Goal: Check status: Check status

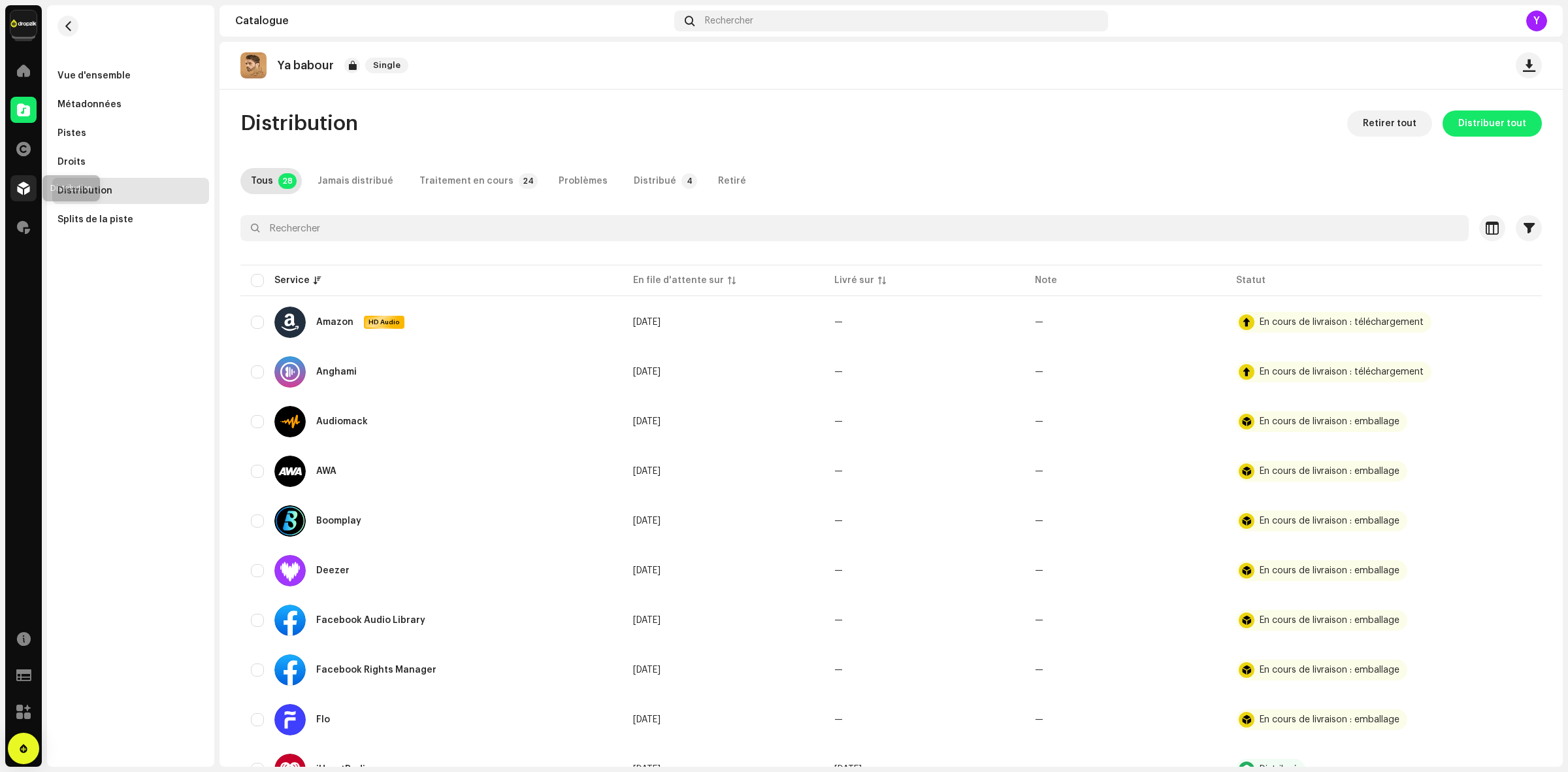
click at [17, 188] on span at bounding box center [24, 188] width 13 height 11
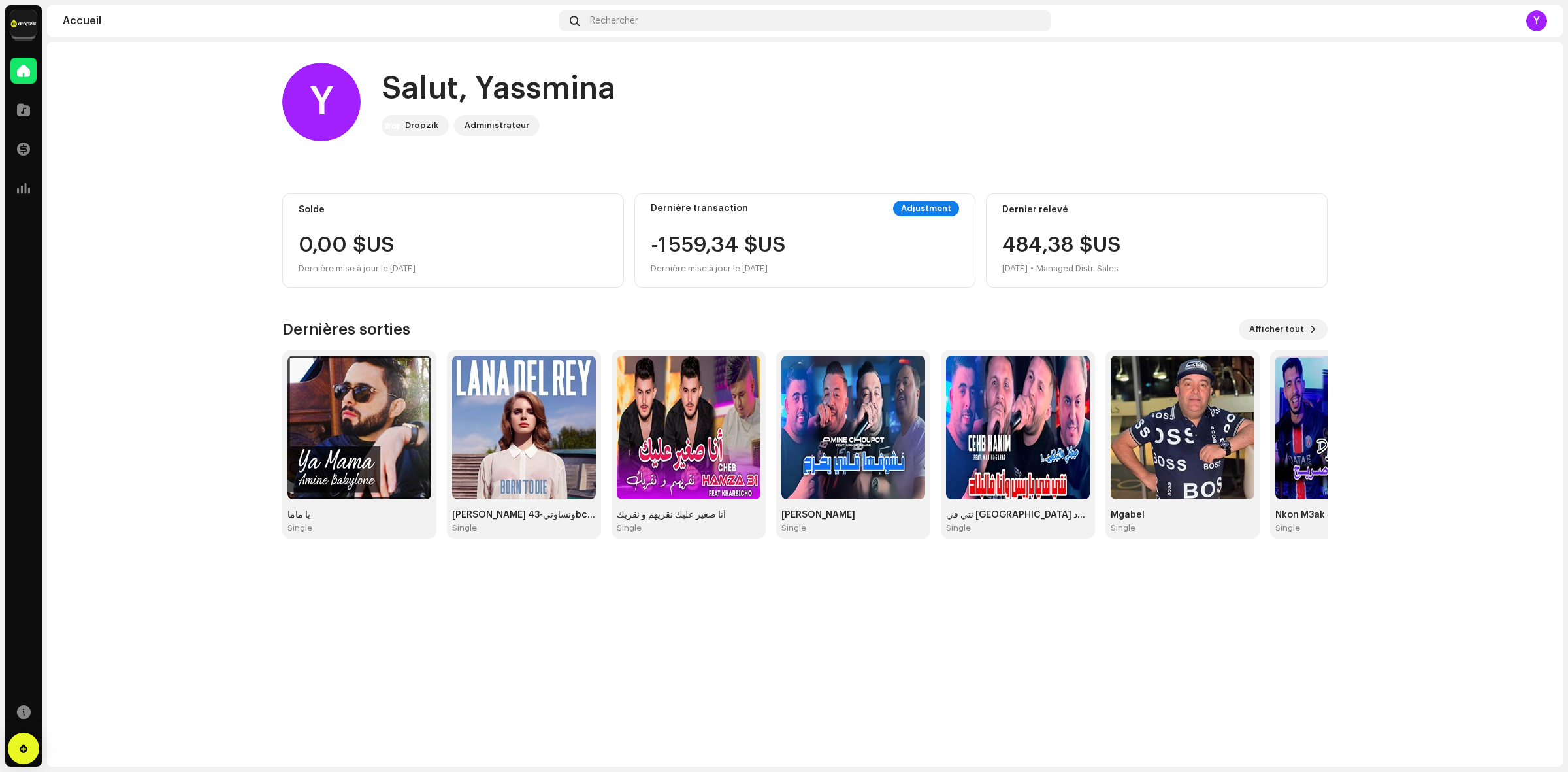
click at [28, 13] on img at bounding box center [23, 23] width 26 height 26
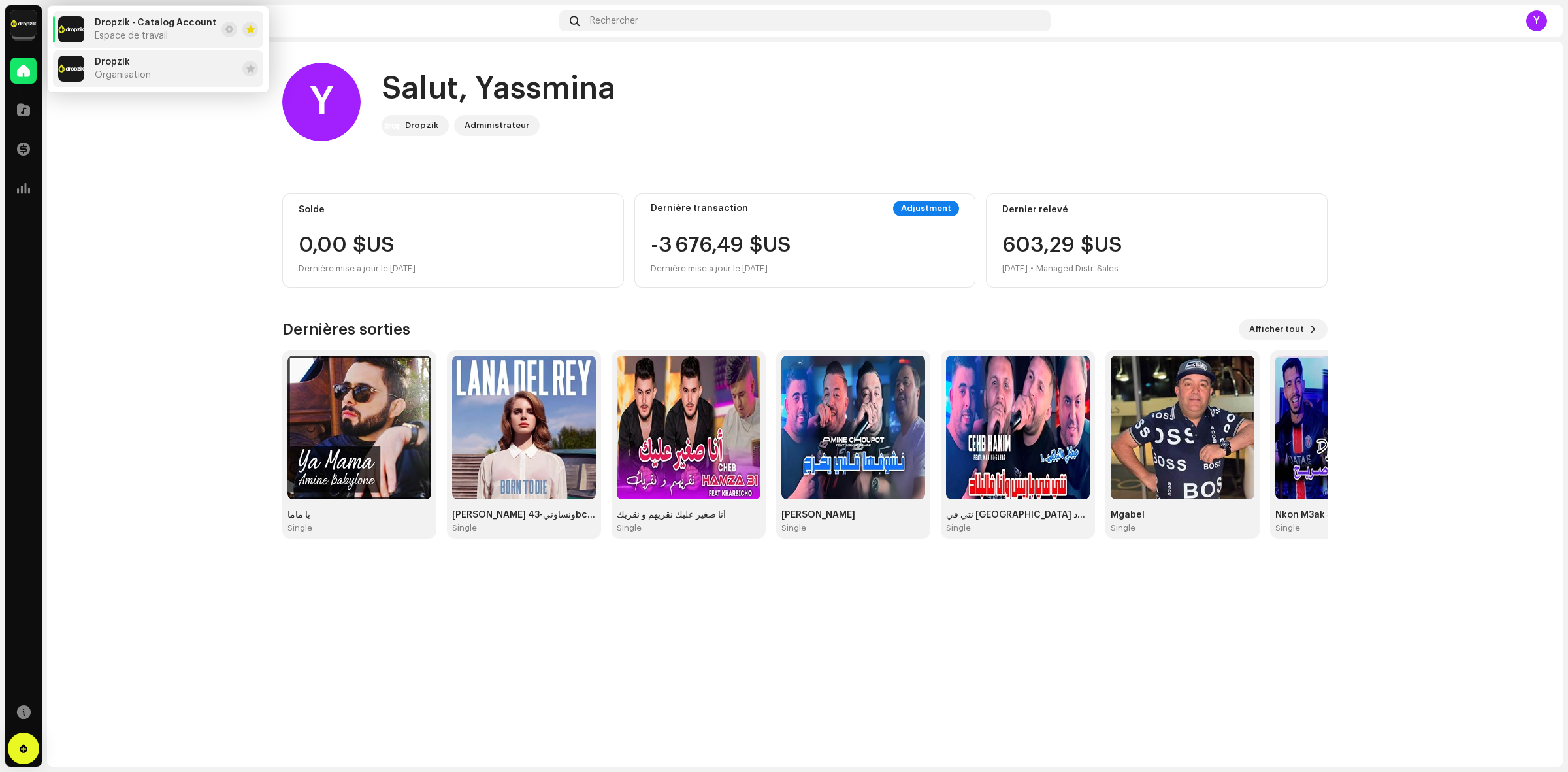
click at [108, 70] on span "Organisation" at bounding box center [123, 75] width 56 height 11
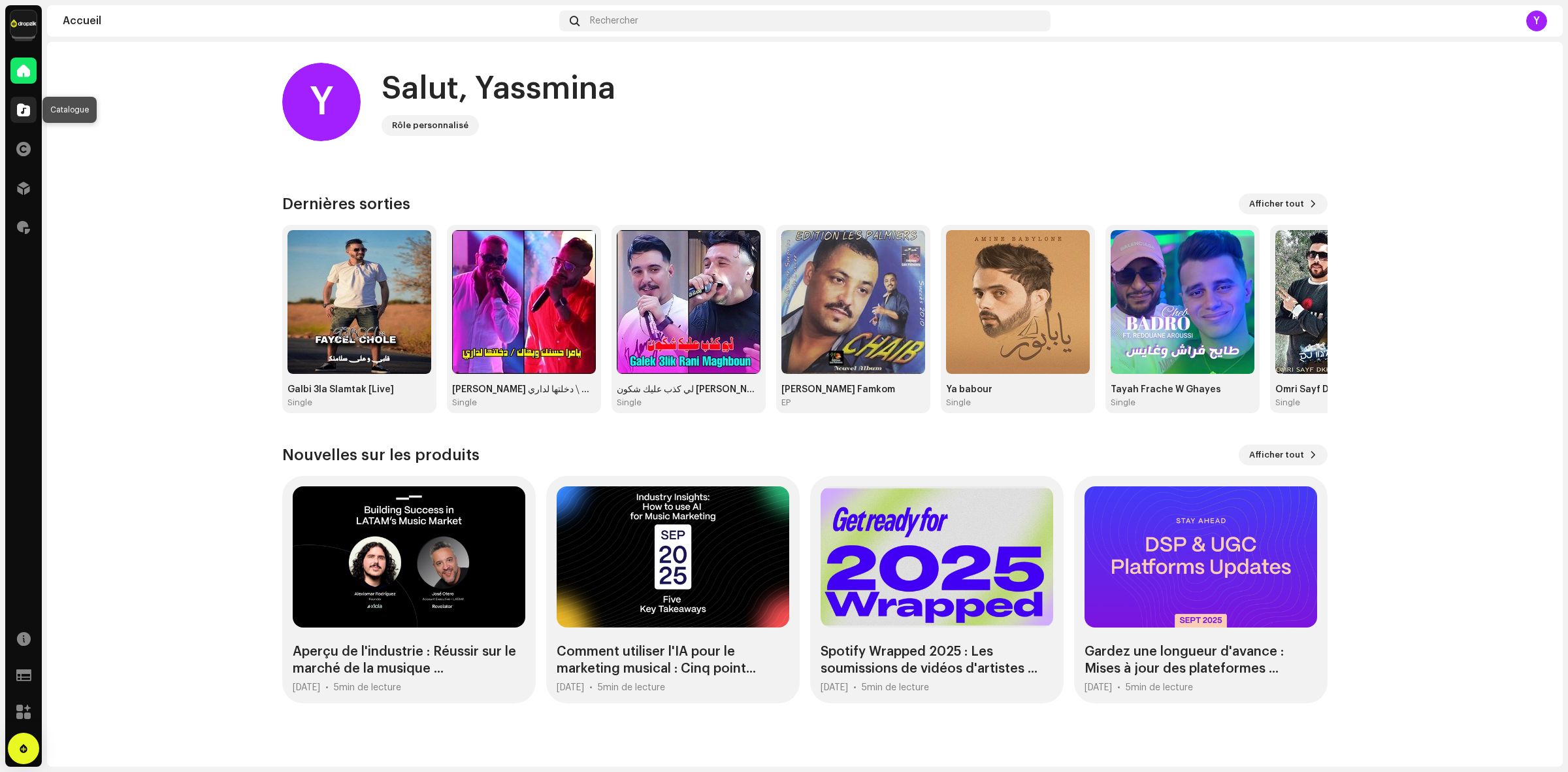
click at [20, 113] on span at bounding box center [24, 110] width 13 height 11
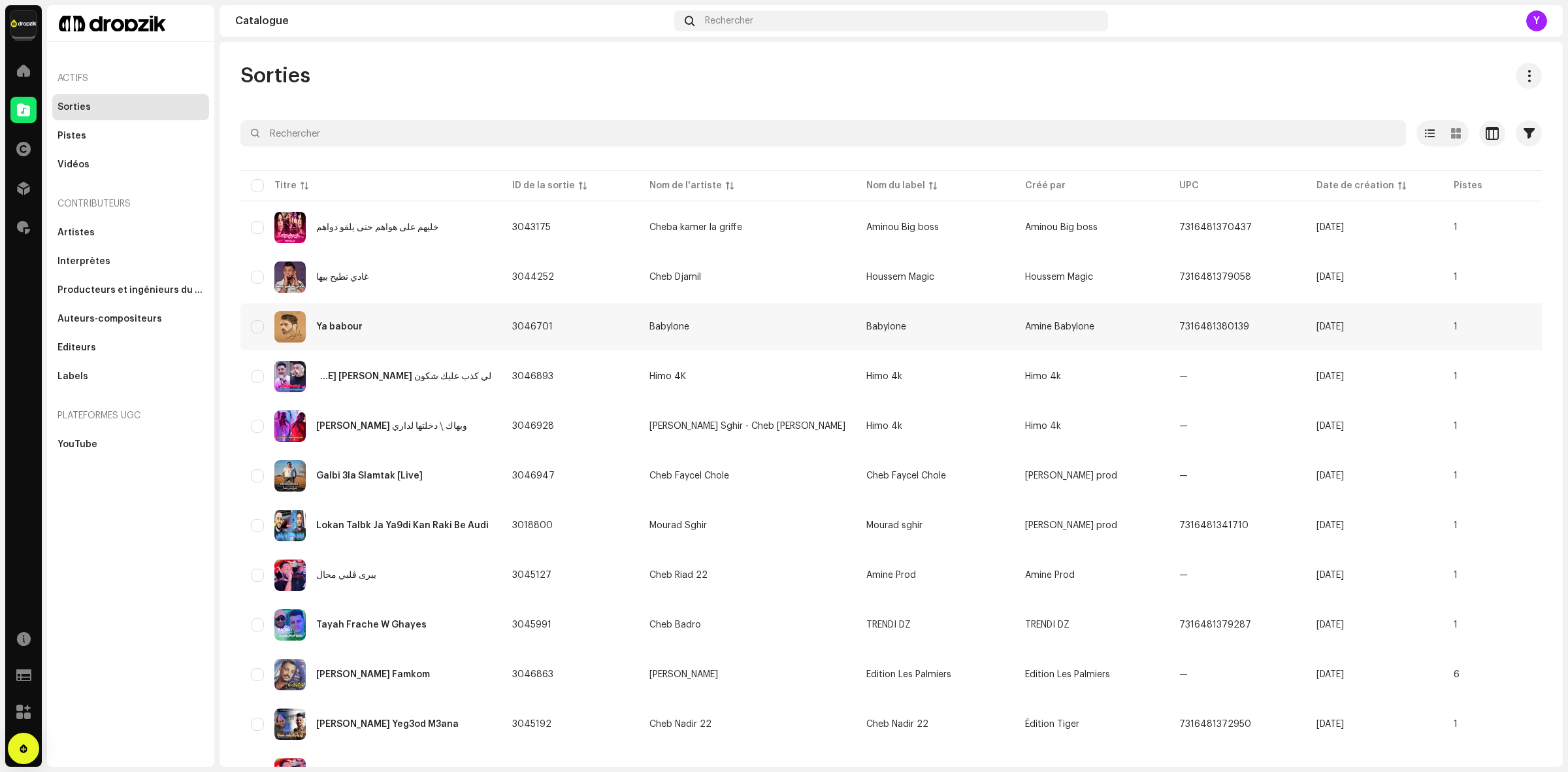
click at [419, 332] on div "Ya babour" at bounding box center [371, 326] width 241 height 31
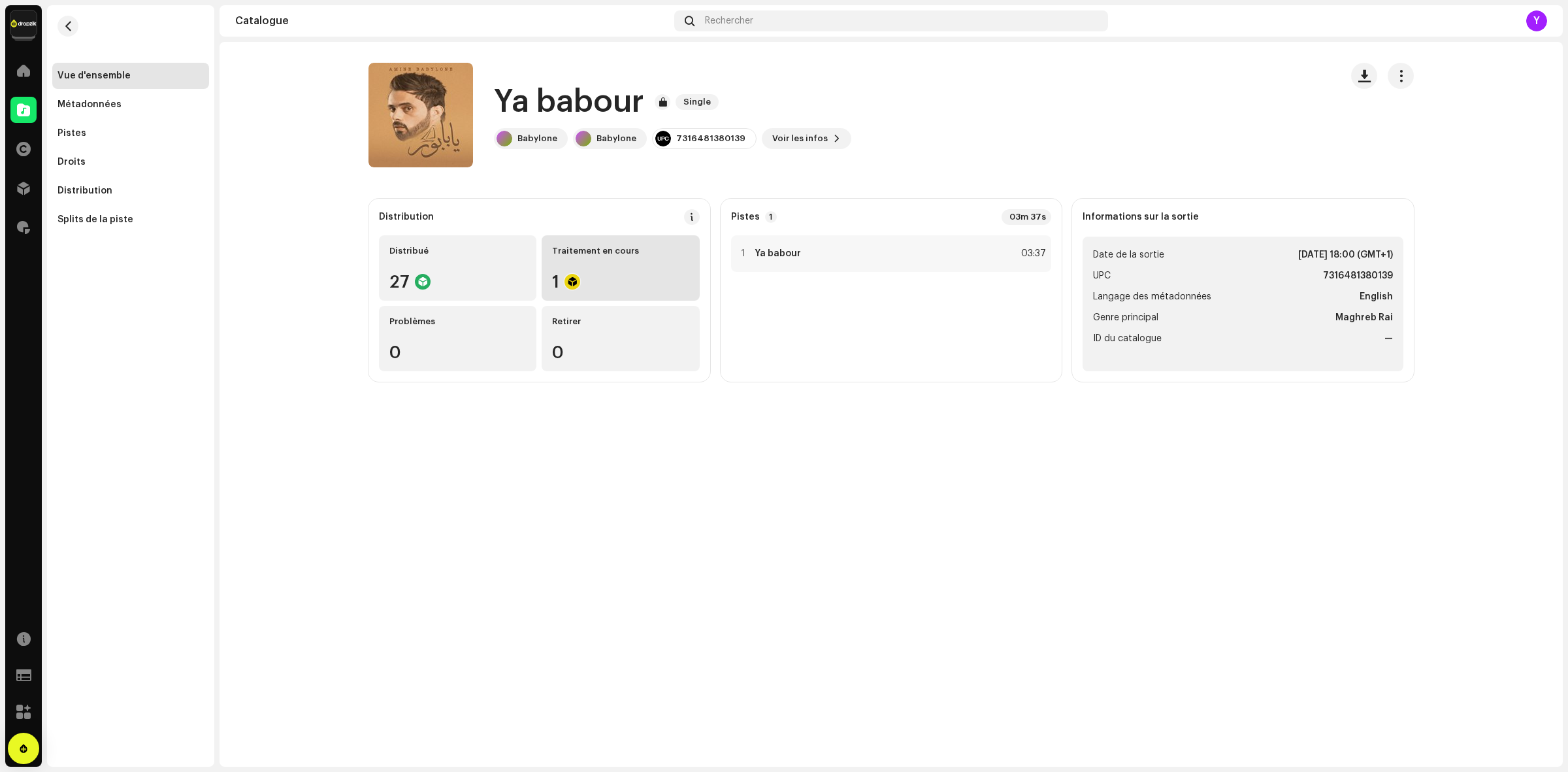
click at [608, 270] on div "Traitement en cours 1" at bounding box center [620, 268] width 158 height 65
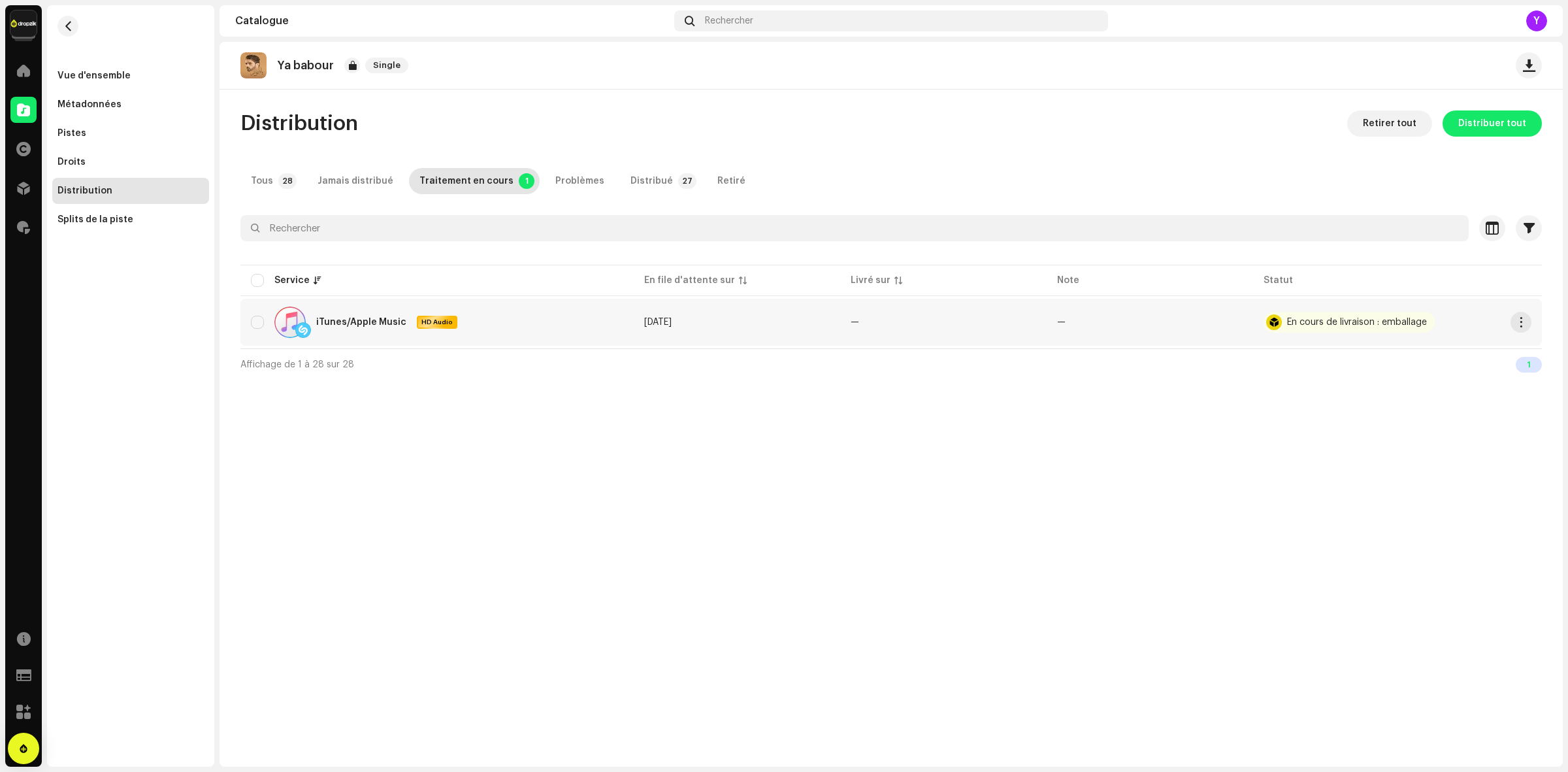
click at [1291, 311] on td "En cours de livraison : emballage" at bounding box center [1397, 322] width 289 height 47
click at [1282, 324] on div "En cours de livraison : emballage" at bounding box center [1349, 322] width 171 height 21
click at [309, 302] on td "iTunes/Apple Music HD Audio" at bounding box center [437, 322] width 393 height 47
click at [318, 315] on div "iTunes/Apple Music HD Audio" at bounding box center [366, 322] width 183 height 31
click at [263, 175] on div "Tous" at bounding box center [261, 181] width 22 height 26
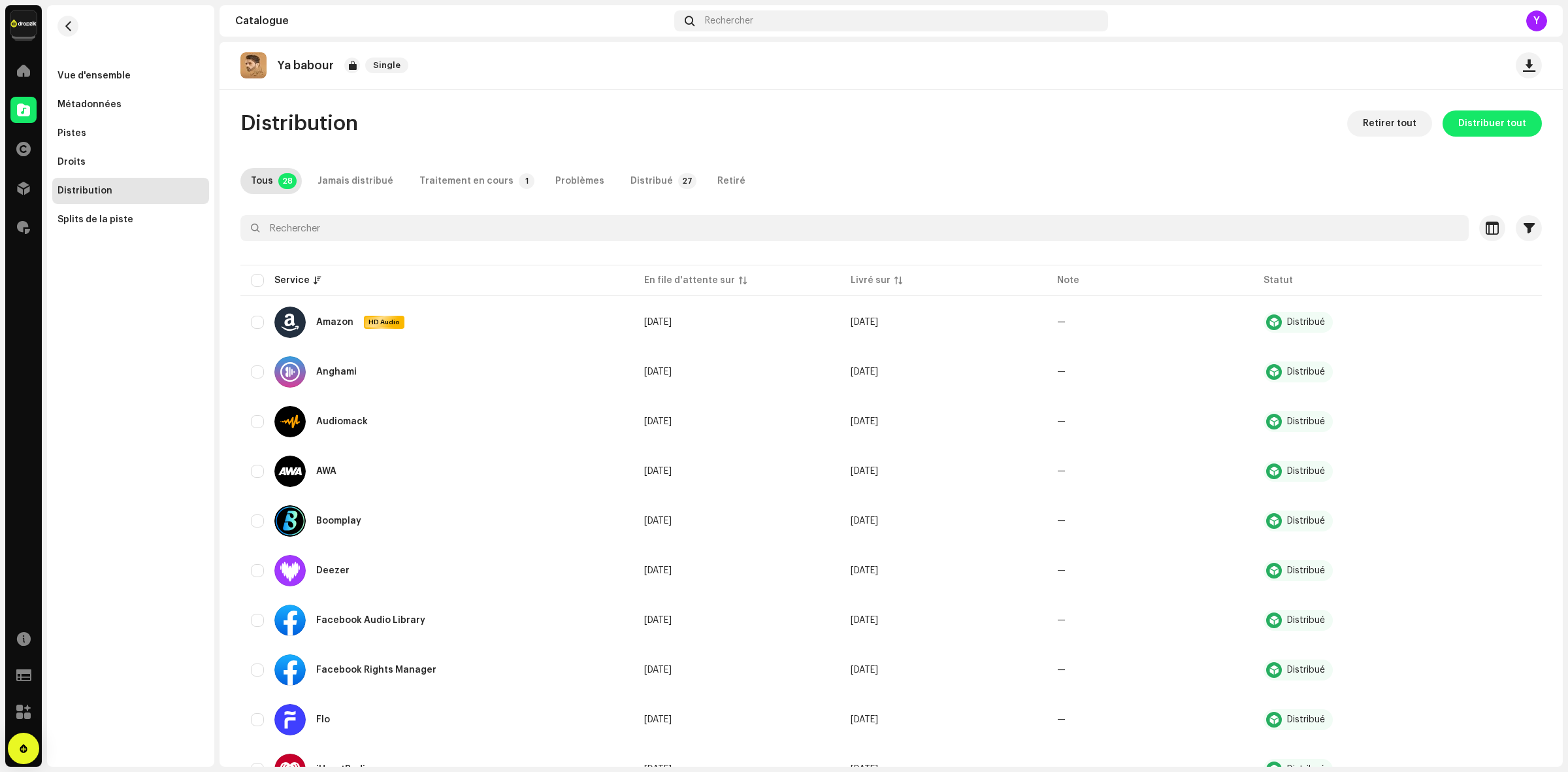
click at [53, 64] on re-m-nav-item "Vue d'ensemble" at bounding box center [131, 75] width 157 height 26
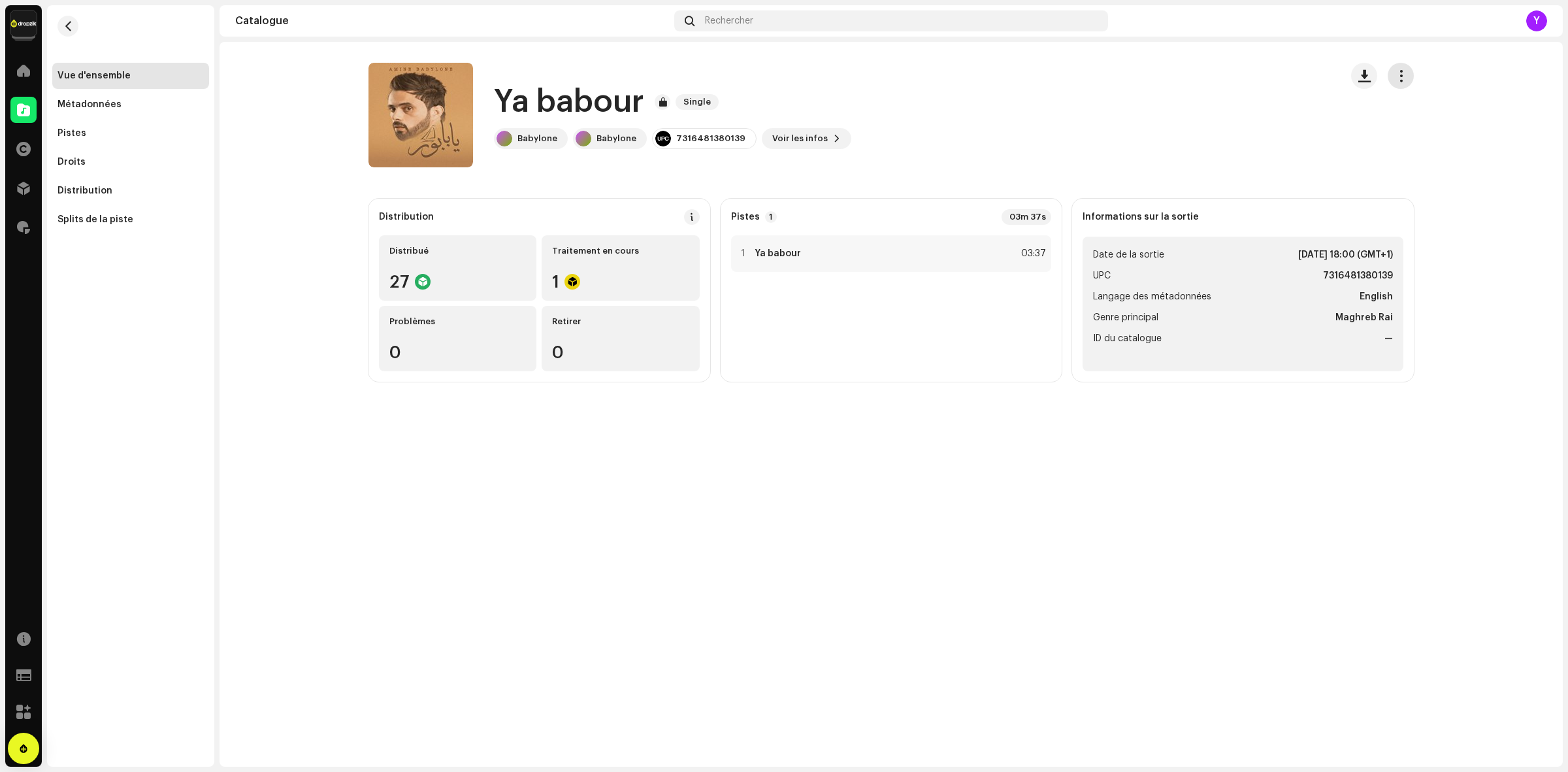
click at [1402, 70] on span "button" at bounding box center [1401, 76] width 13 height 11
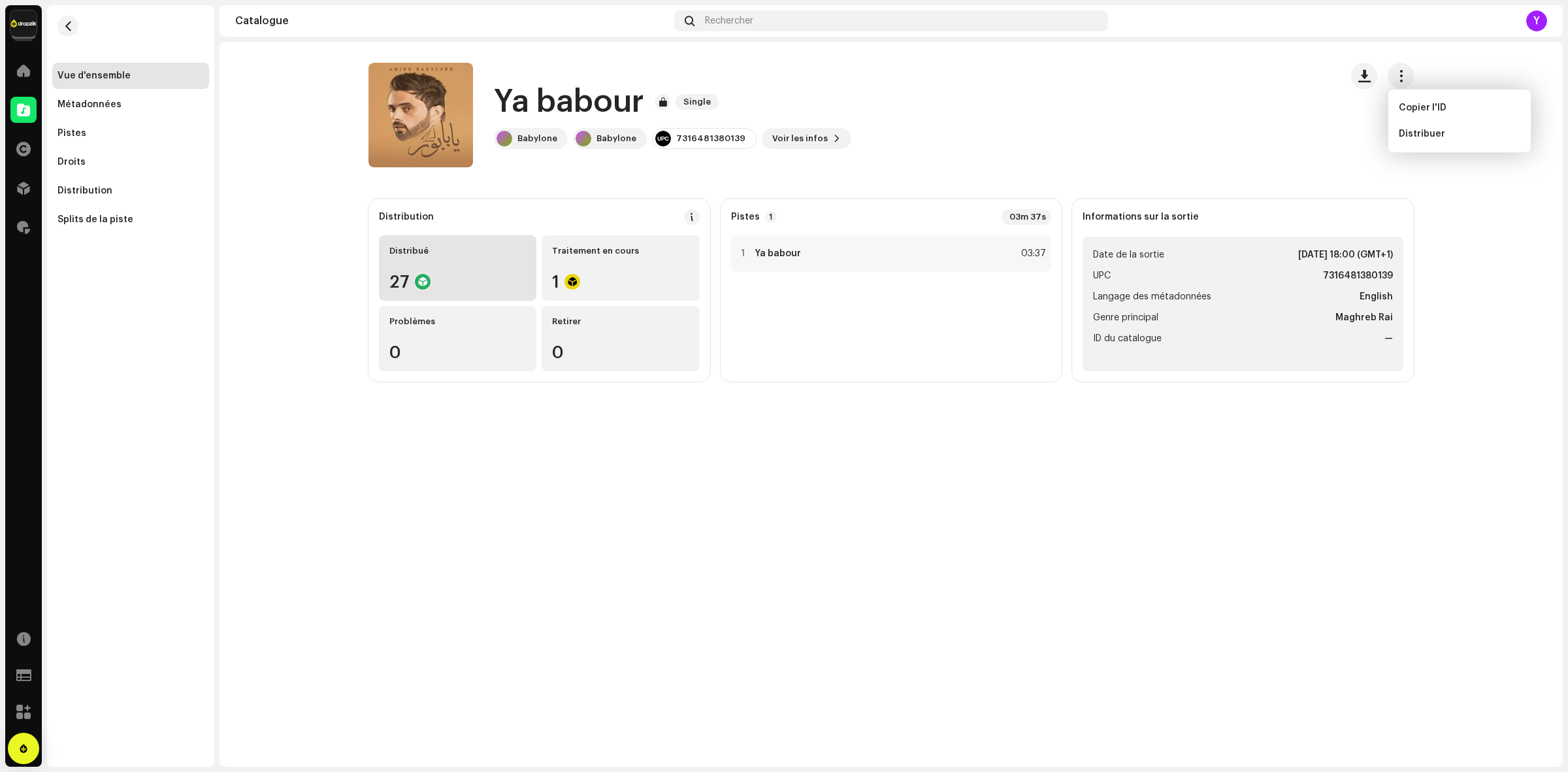
click at [484, 279] on div "27" at bounding box center [457, 282] width 136 height 17
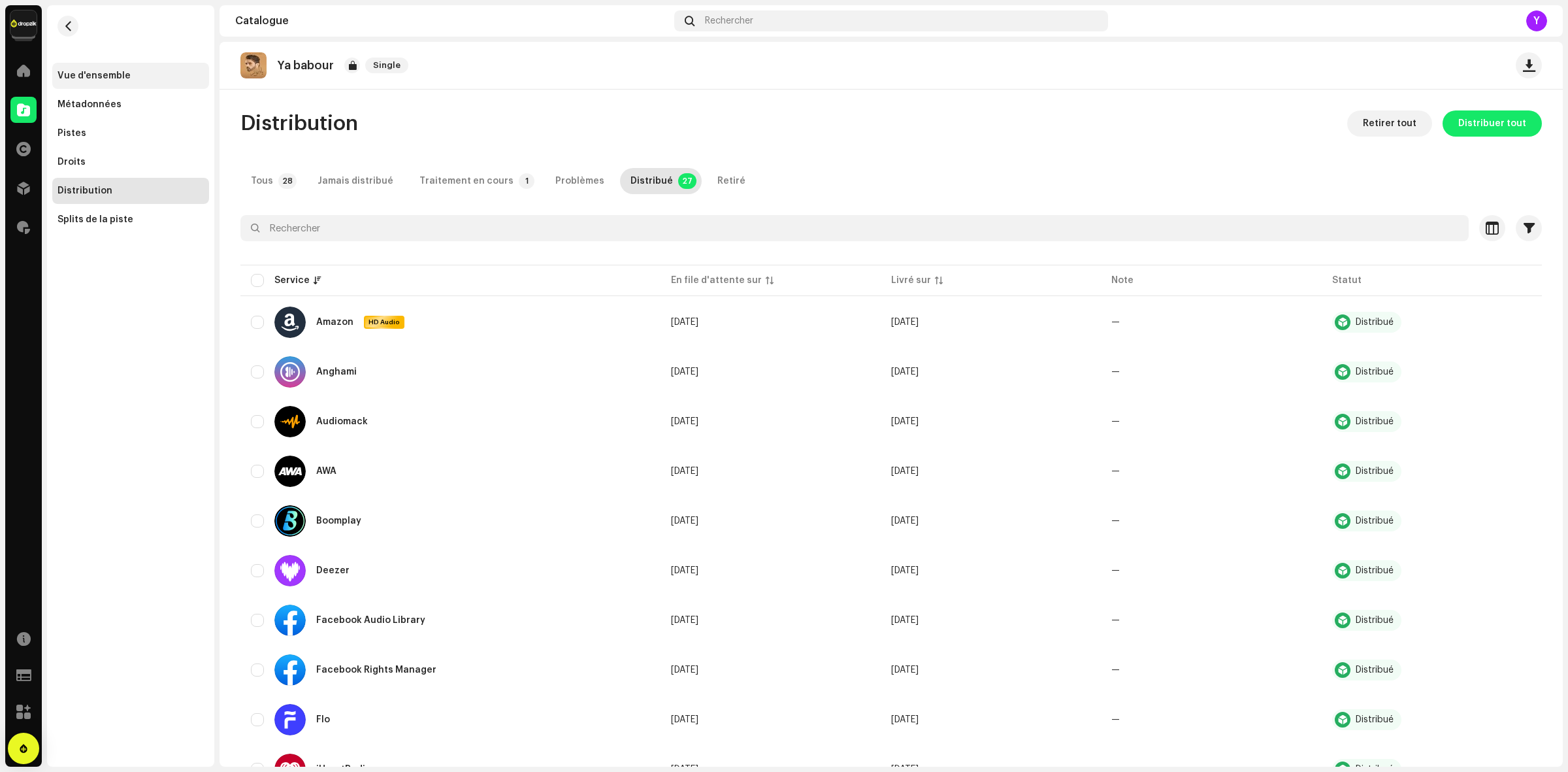
click at [89, 68] on div "Vue d'ensemble" at bounding box center [131, 75] width 157 height 26
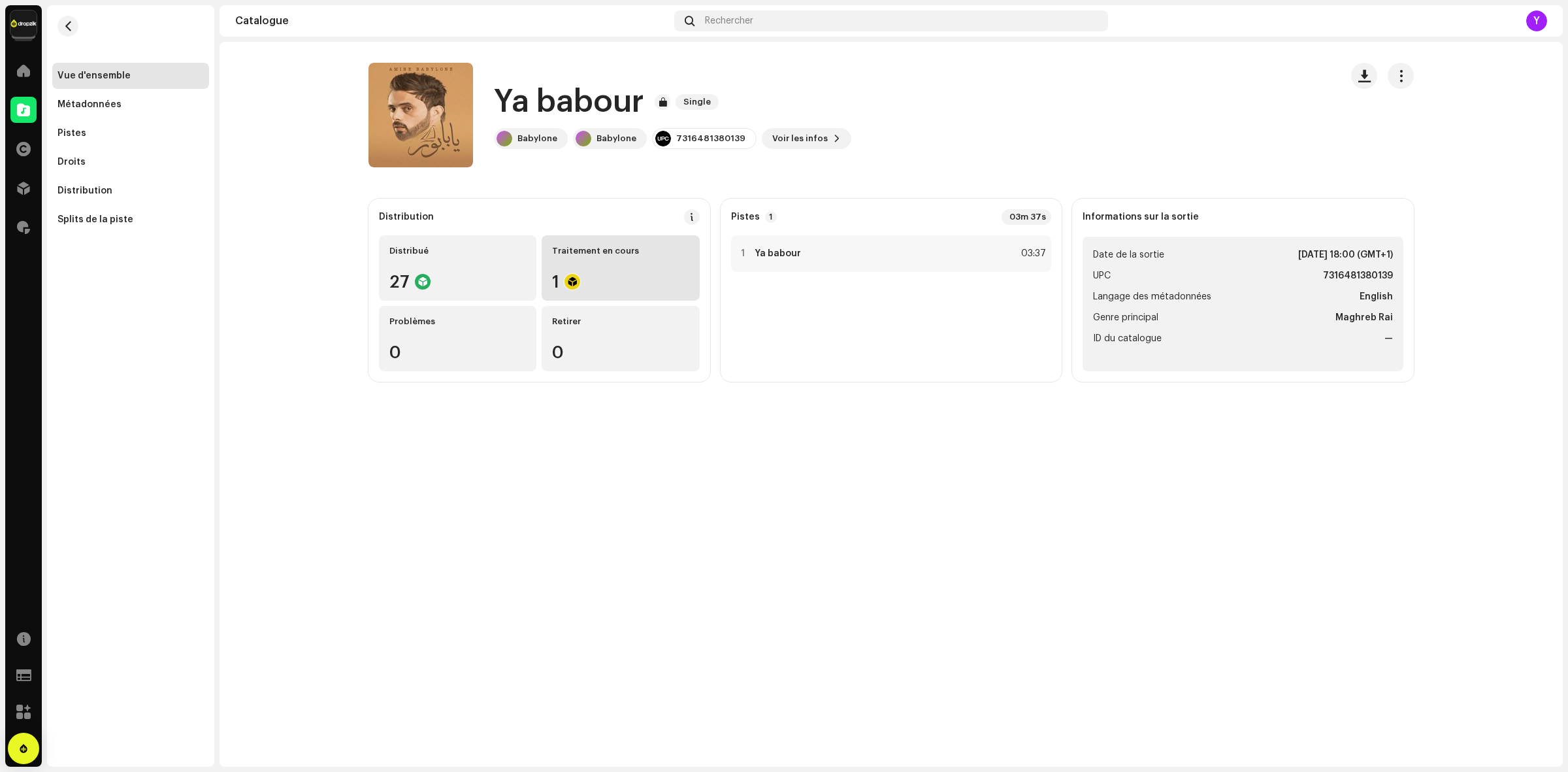
click at [612, 257] on div "Traitement en cours 1" at bounding box center [620, 268] width 158 height 65
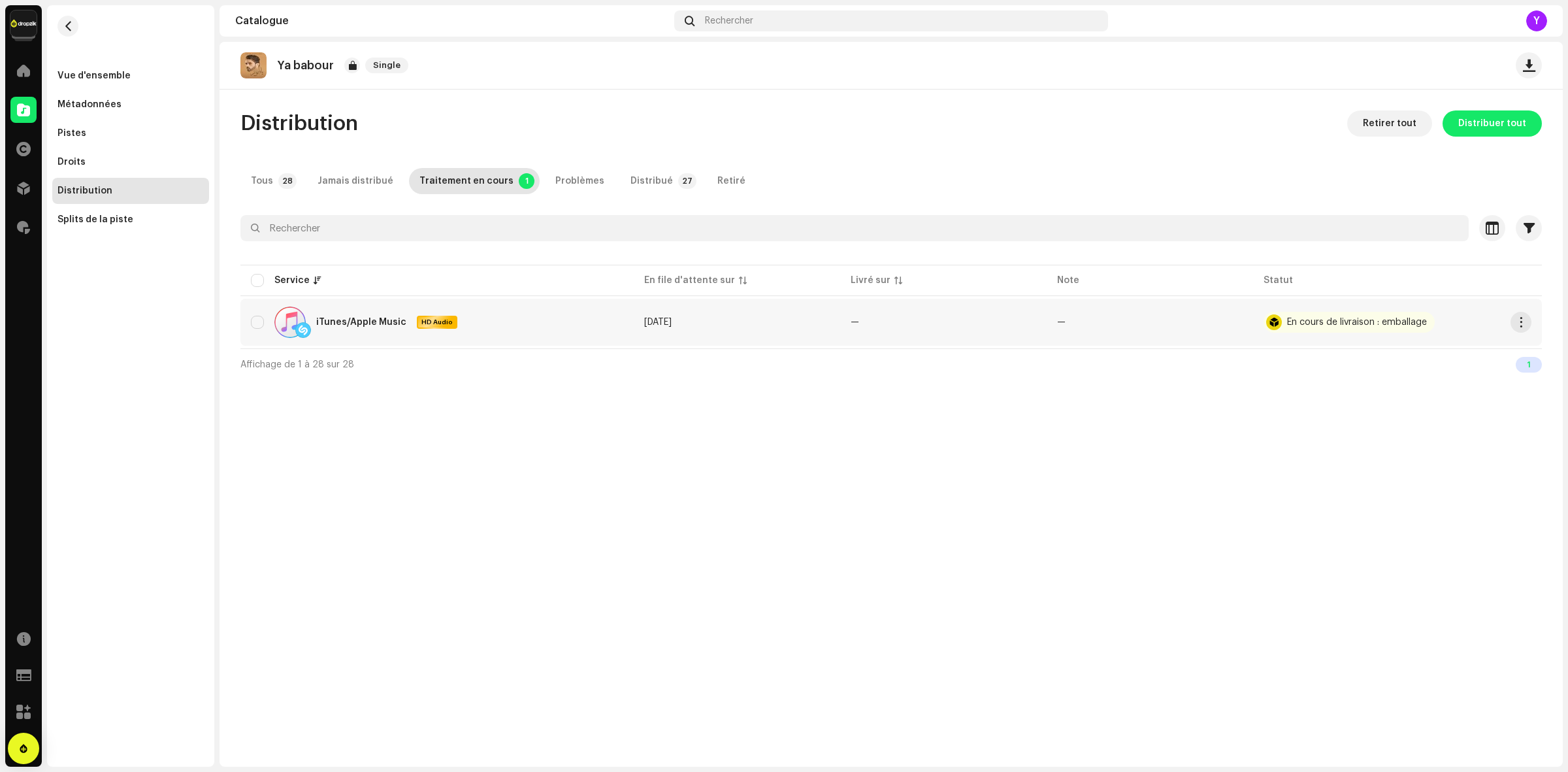
click at [328, 324] on div "iTunes/Apple Music" at bounding box center [362, 322] width 90 height 9
click at [112, 211] on div "Splits de la piste" at bounding box center [131, 219] width 157 height 26
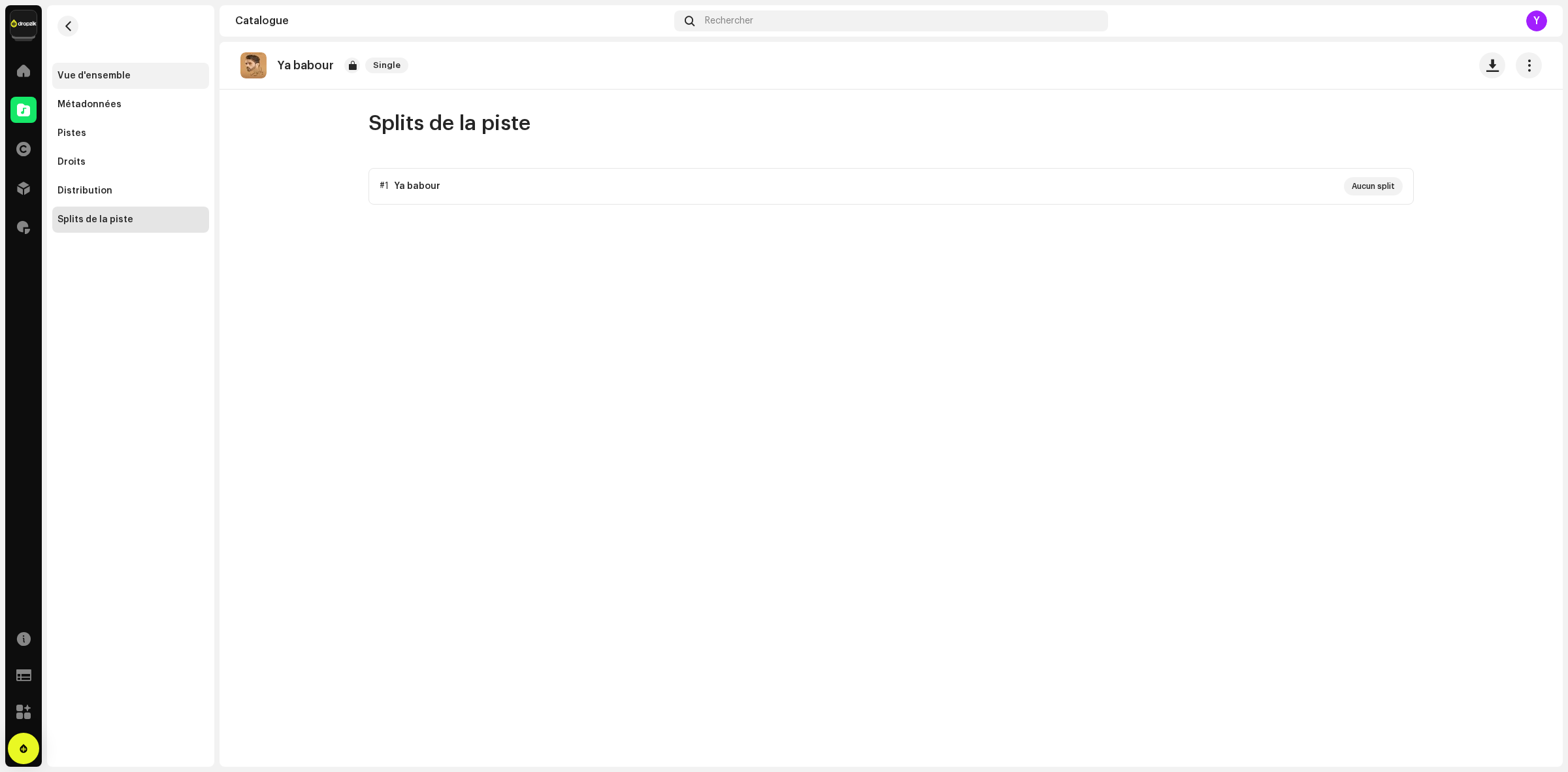
click at [99, 82] on div "Vue d'ensemble" at bounding box center [131, 75] width 157 height 26
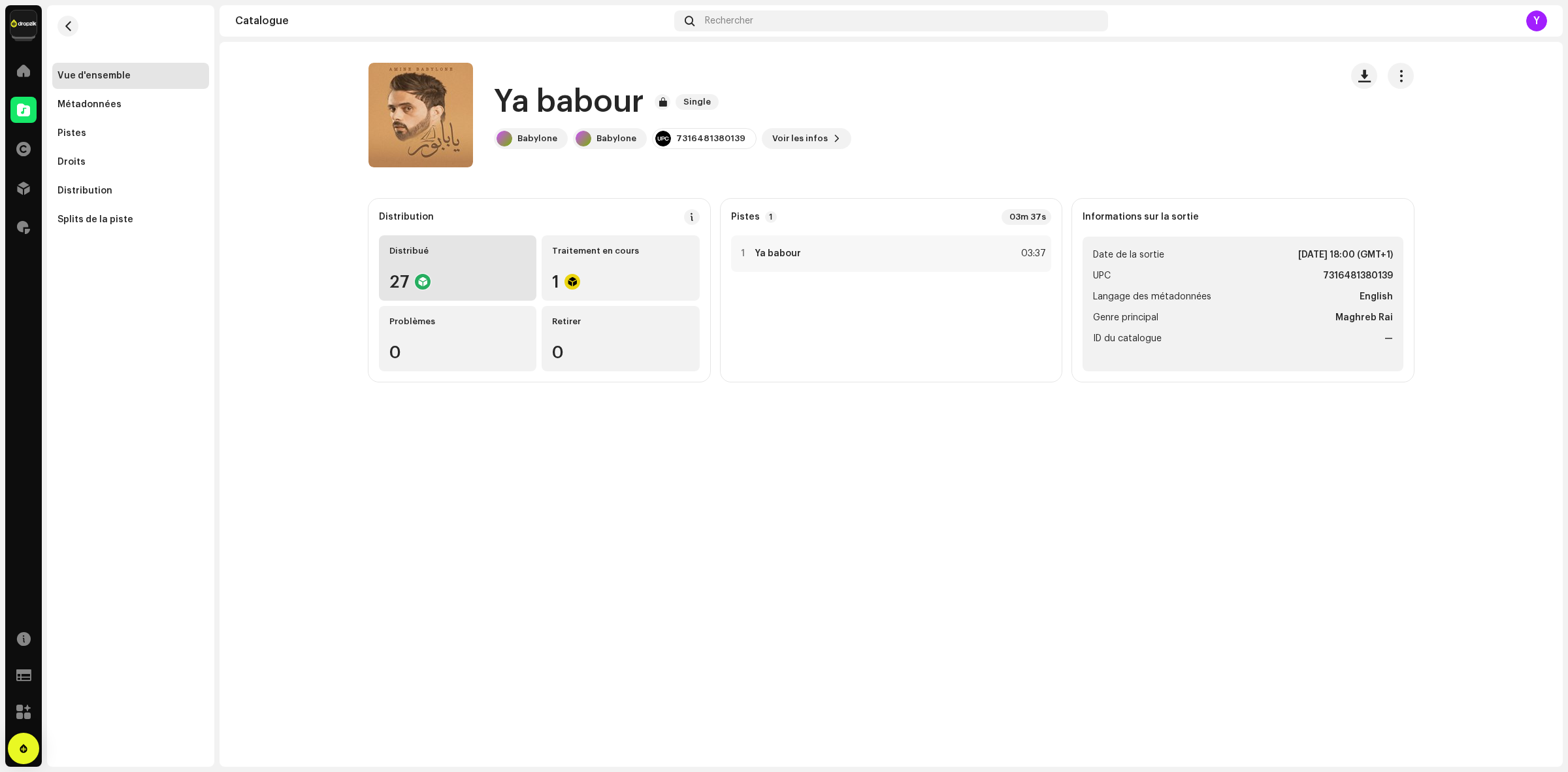
click at [447, 262] on div "Distribué 27" at bounding box center [457, 268] width 158 height 65
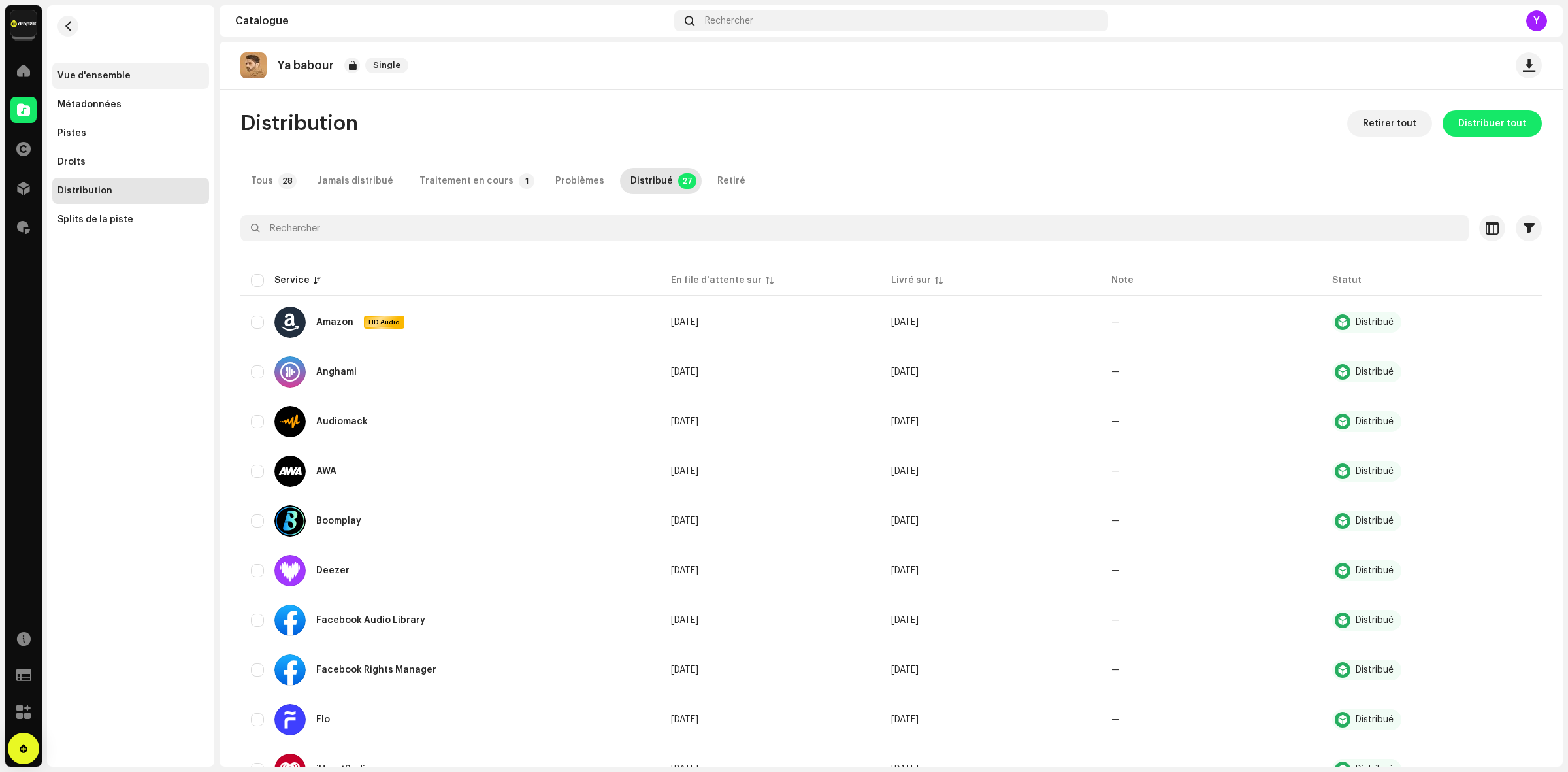
click at [116, 85] on div "Vue d'ensemble" at bounding box center [131, 75] width 157 height 26
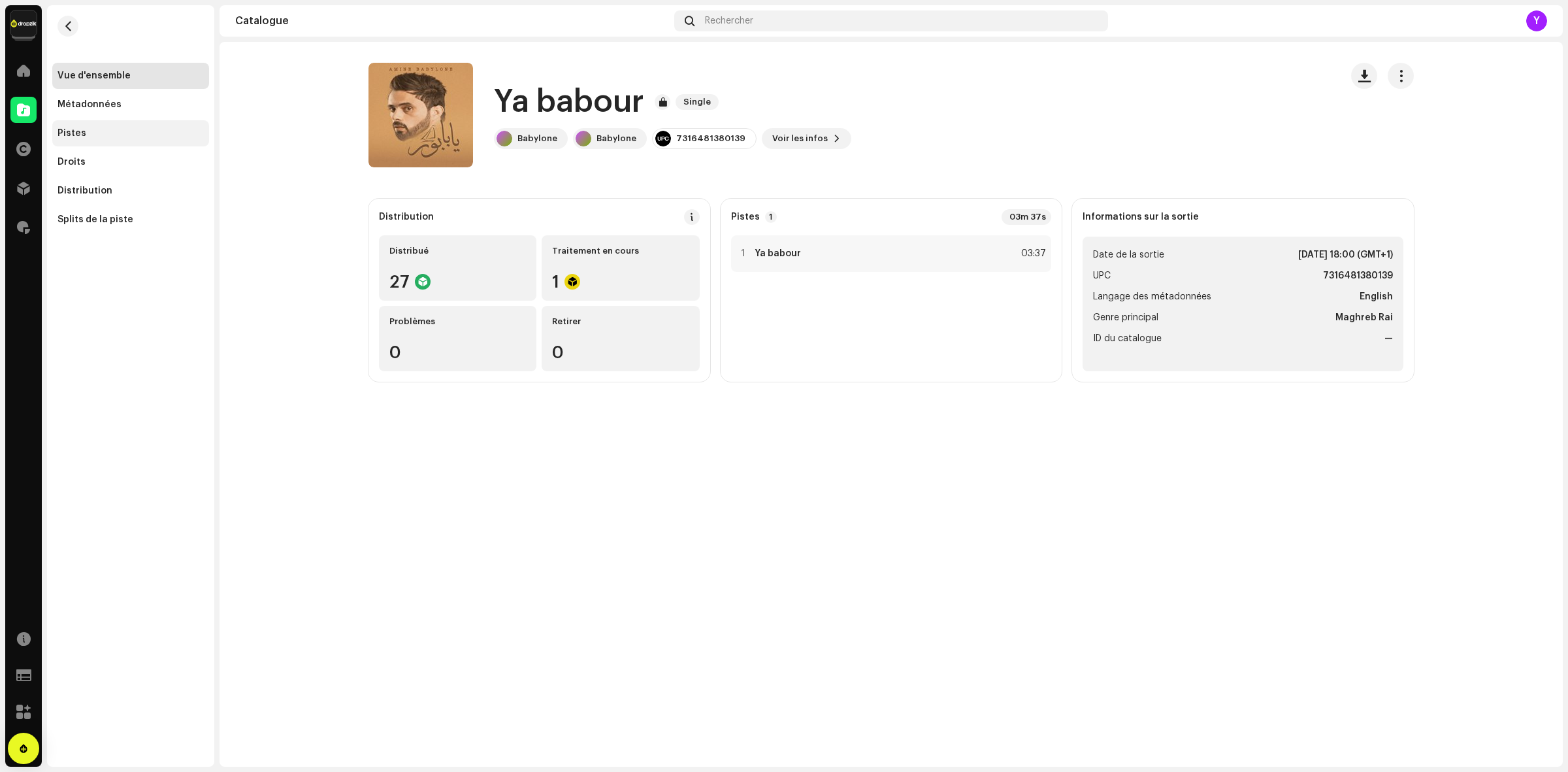
click at [92, 136] on div "Pistes" at bounding box center [131, 134] width 146 height 11
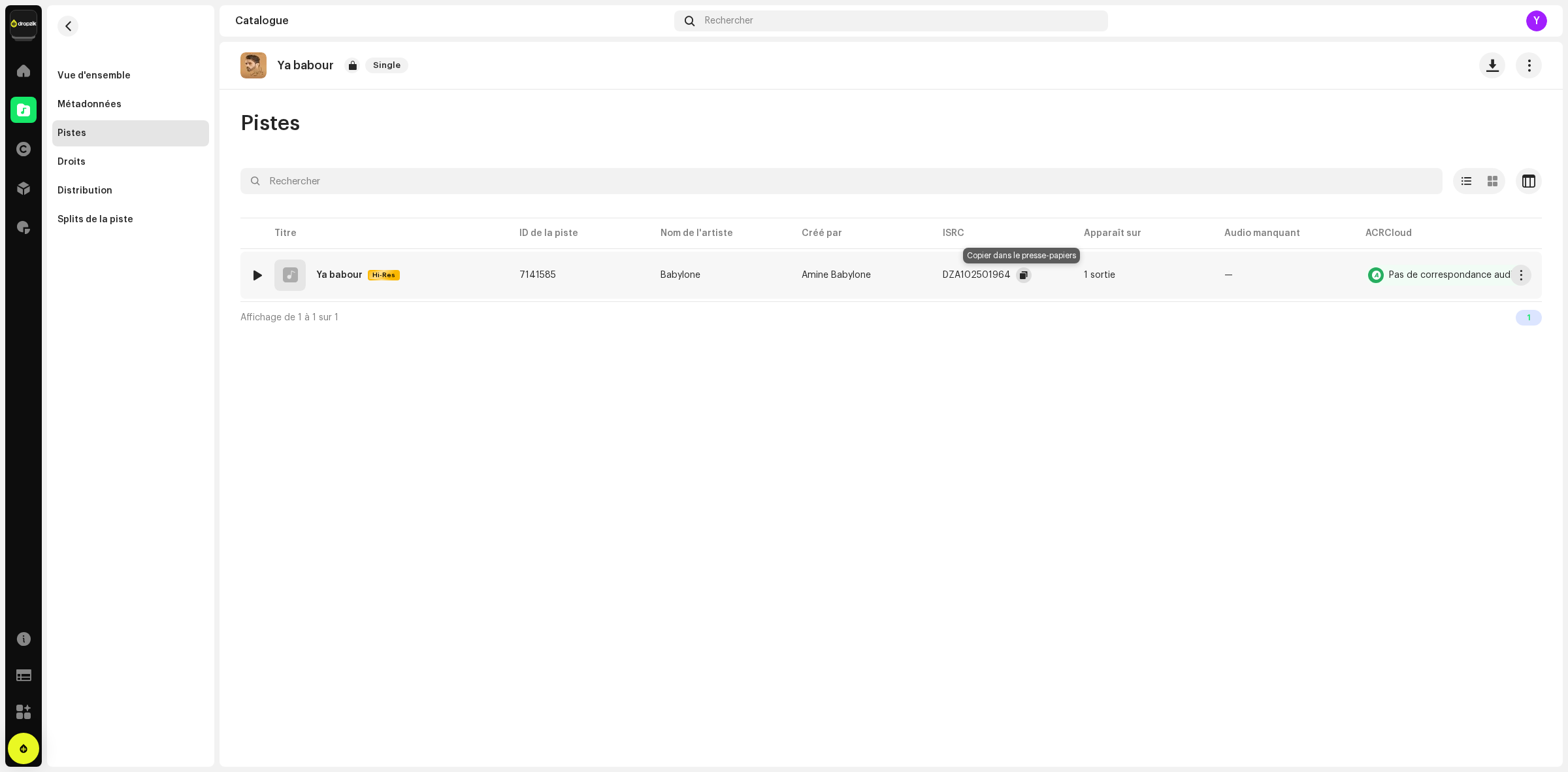
click at [1020, 275] on span "button" at bounding box center [1024, 275] width 8 height 11
